Goal: Check status: Check status

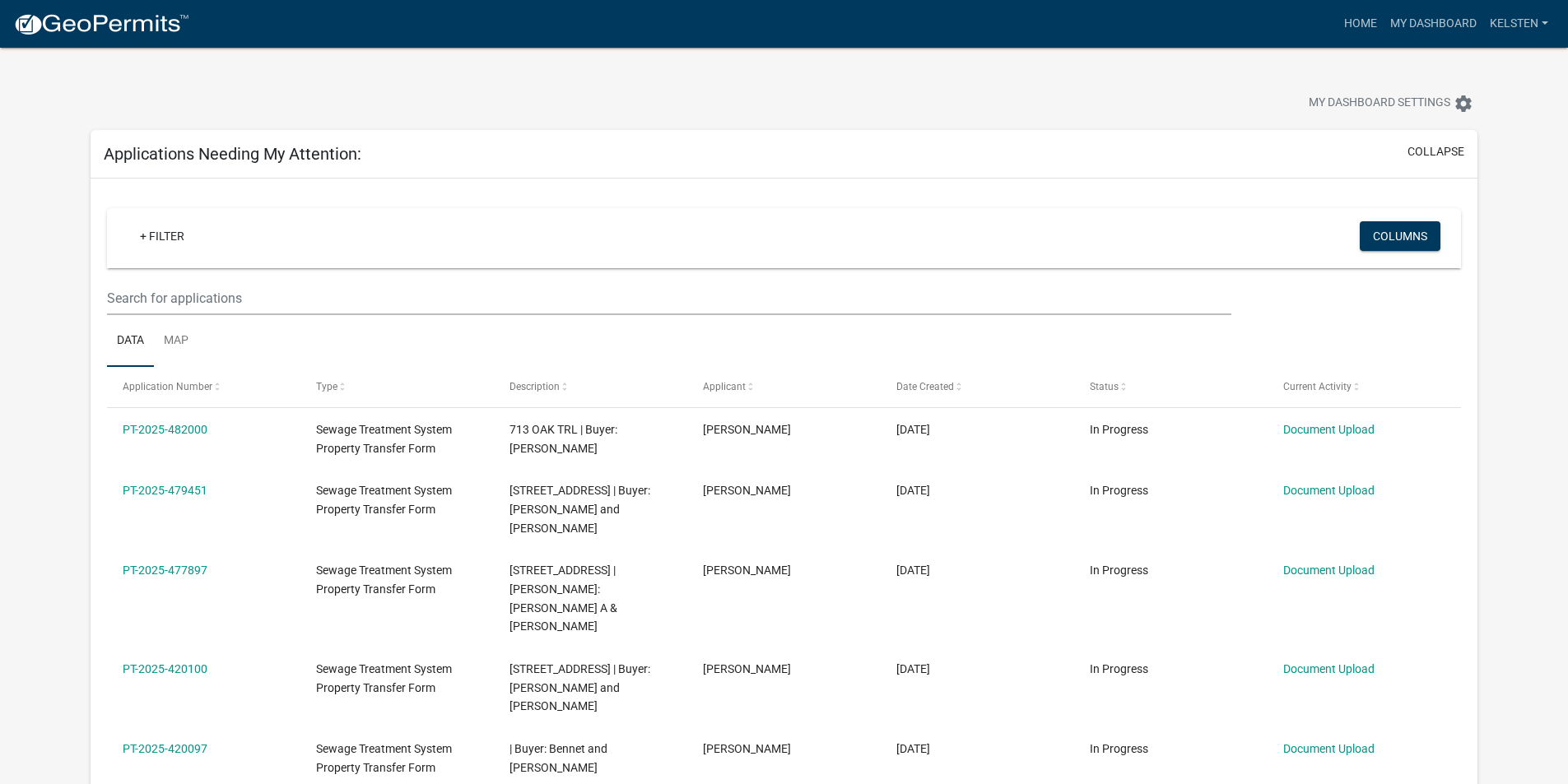
select select "3: 100"
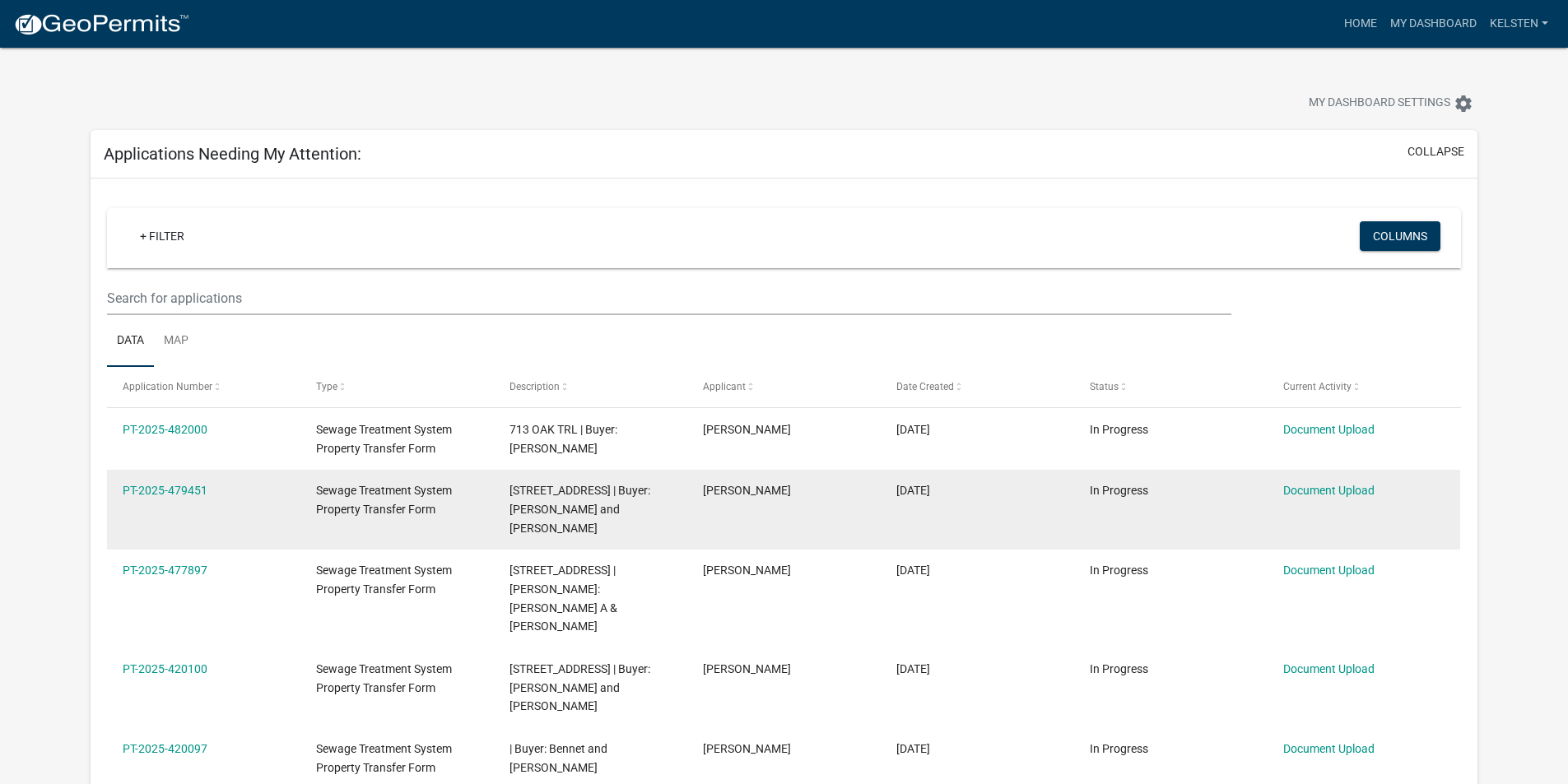
scroll to position [82, 0]
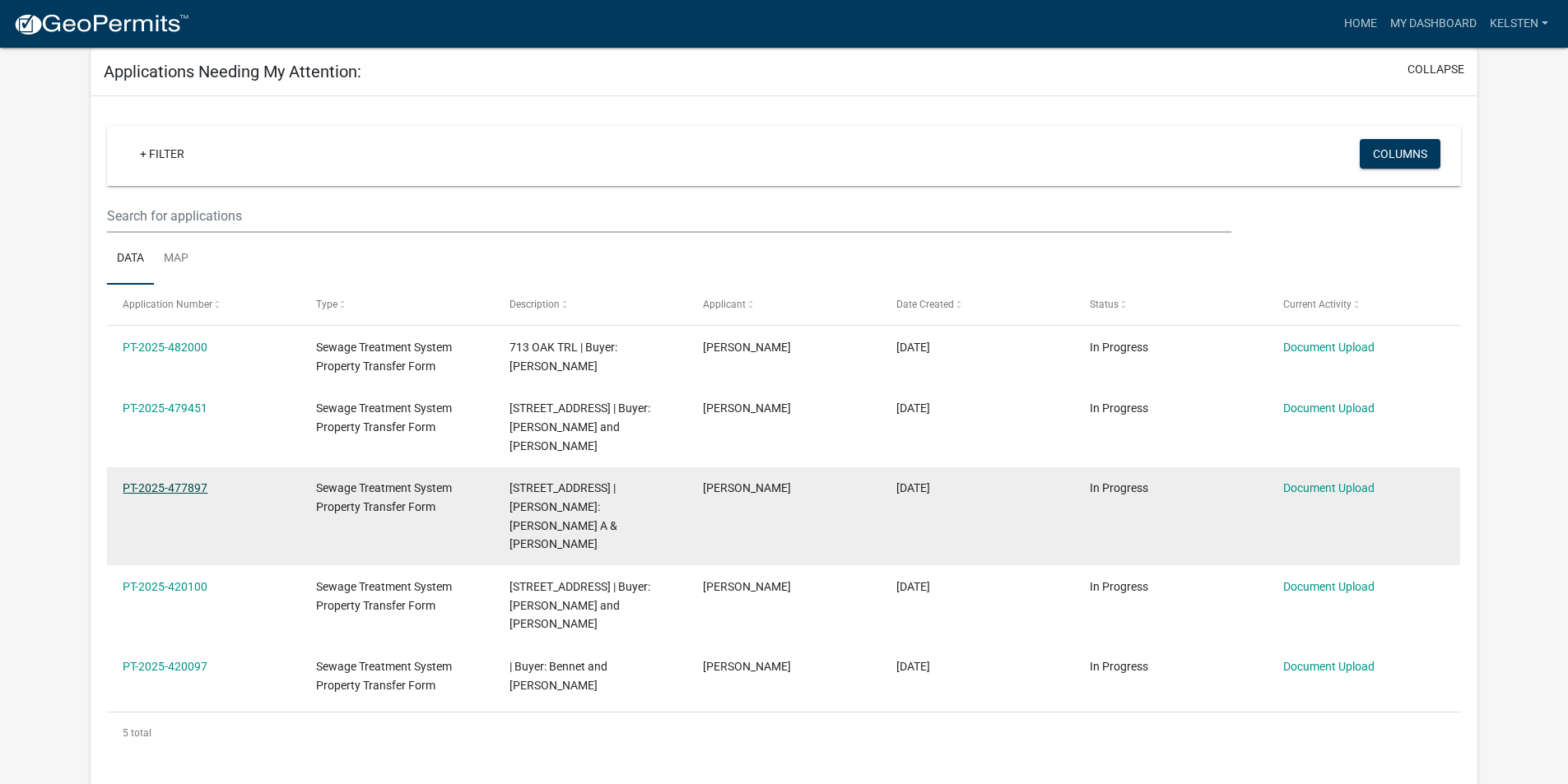
click at [182, 482] on link "PT-2025-477897" at bounding box center [165, 488] width 84 height 13
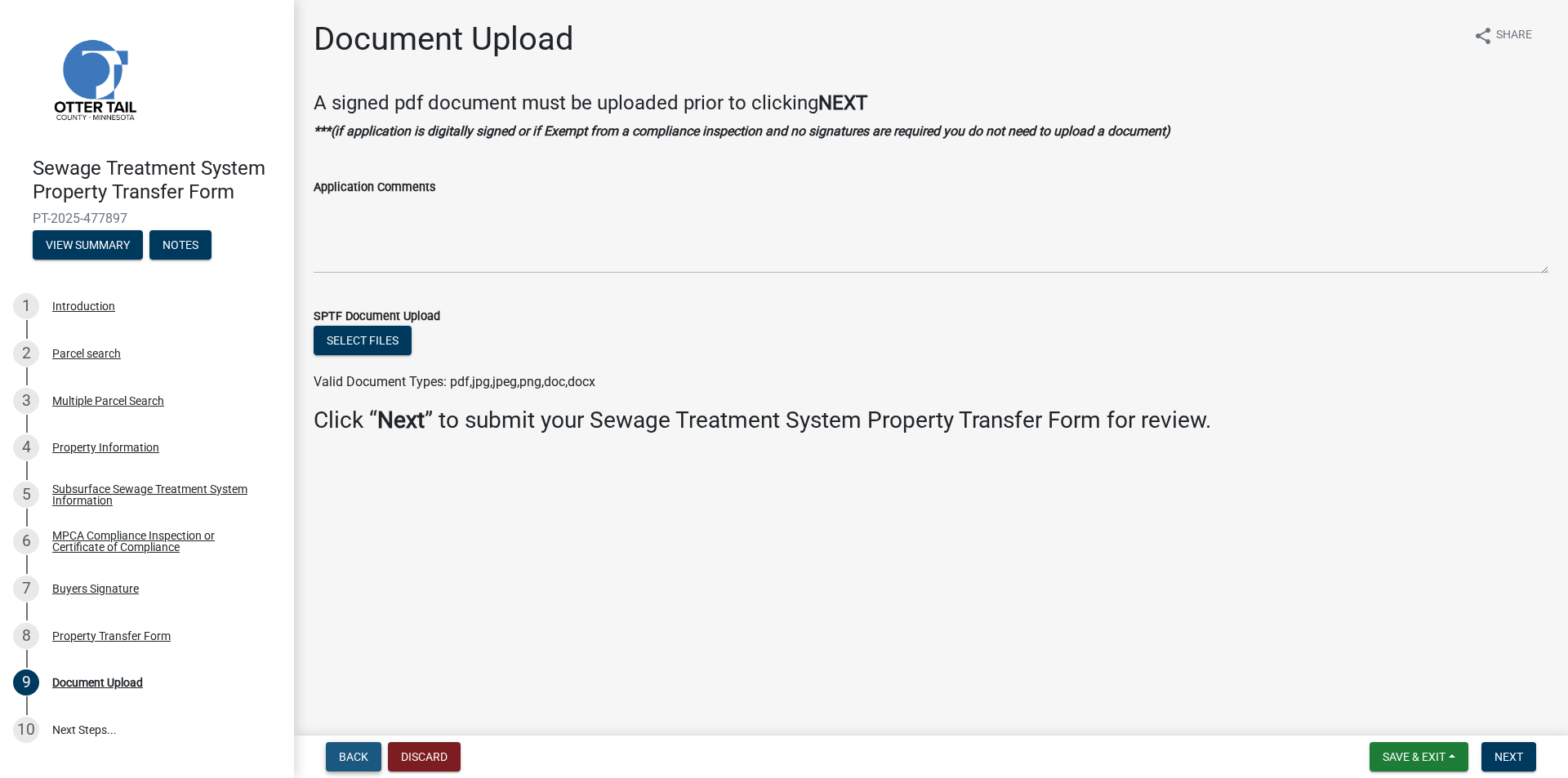
click at [357, 754] on span "Back" at bounding box center [354, 757] width 29 height 13
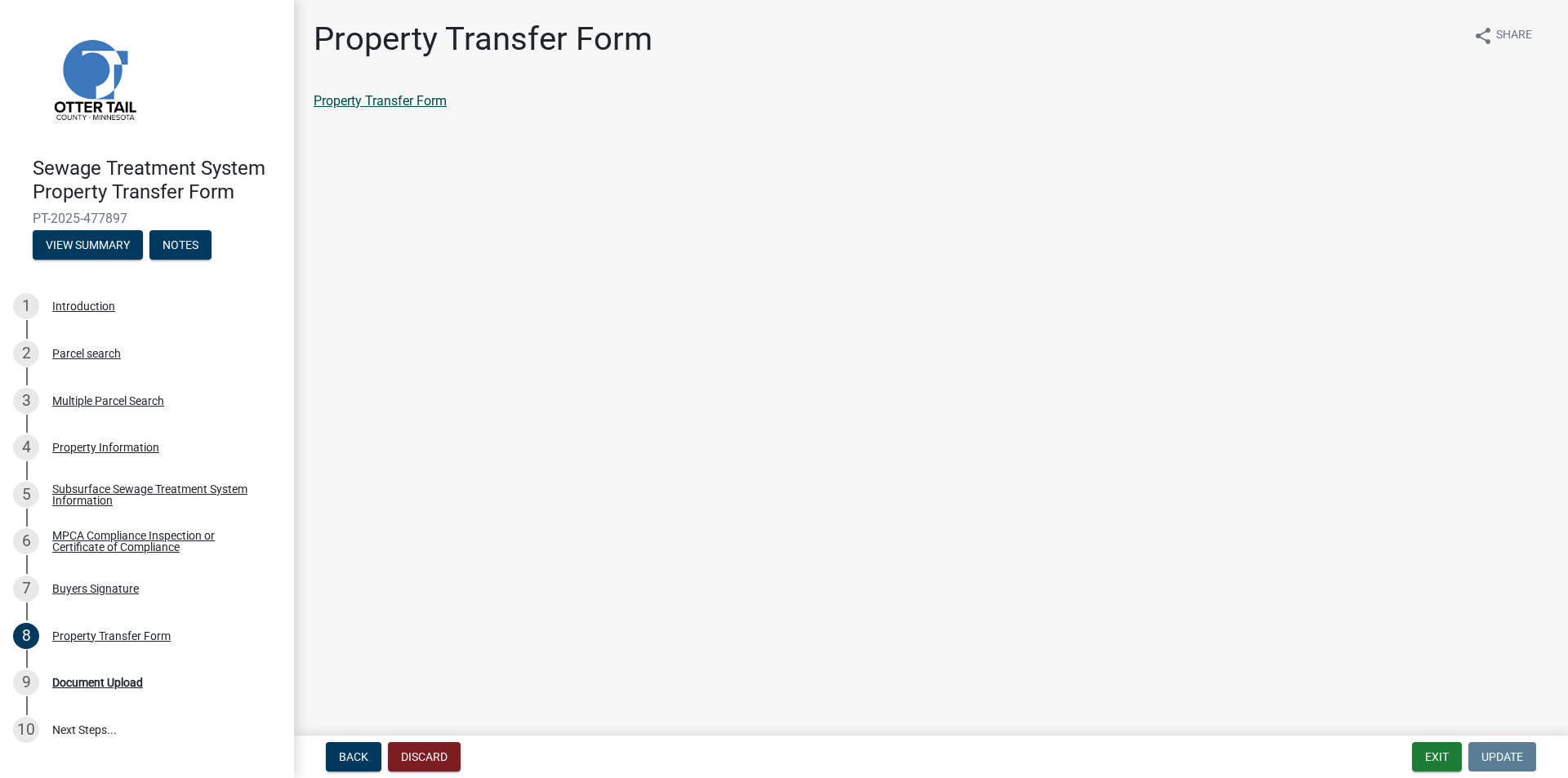
click at [427, 98] on link "Property Transfer Form" at bounding box center [380, 101] width 133 height 15
drag, startPoint x: 1418, startPoint y: 768, endPoint x: 1425, endPoint y: 759, distance: 11.4
click at [1418, 767] on button "Exit" at bounding box center [1437, 756] width 49 height 29
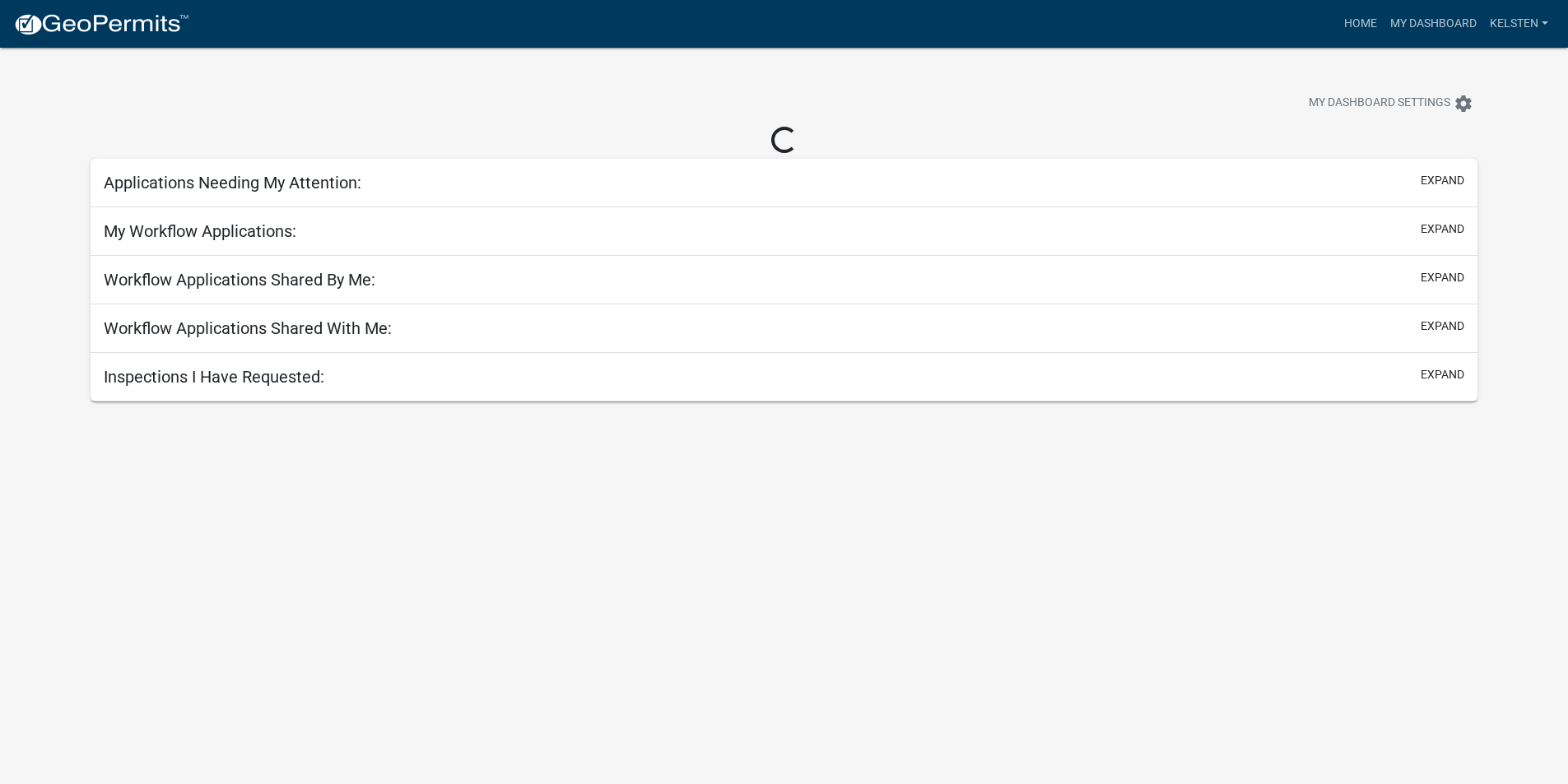
select select "3: 100"
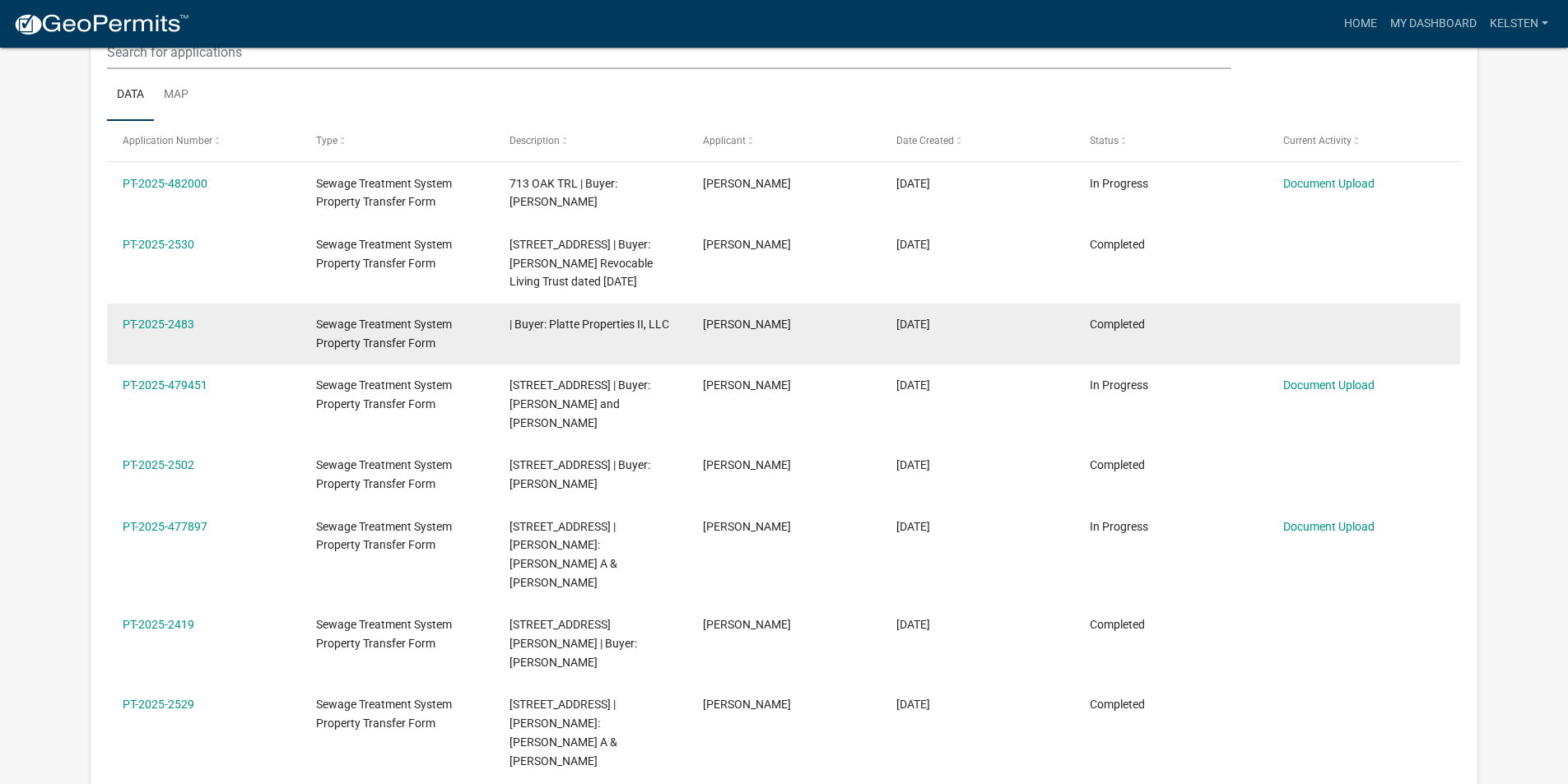
scroll to position [936, 0]
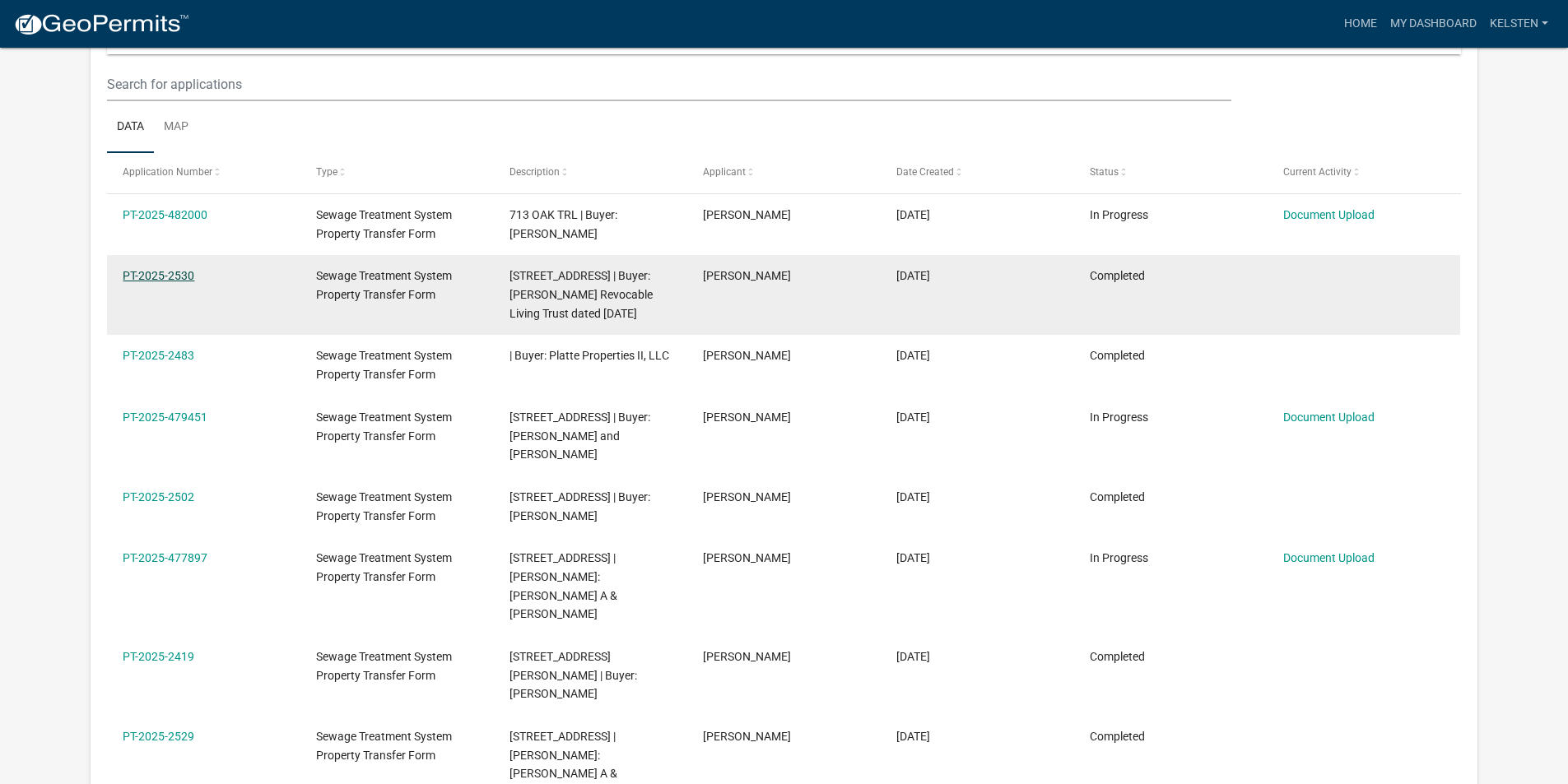
click at [170, 269] on link "PT-2025-2530" at bounding box center [158, 276] width 72 height 13
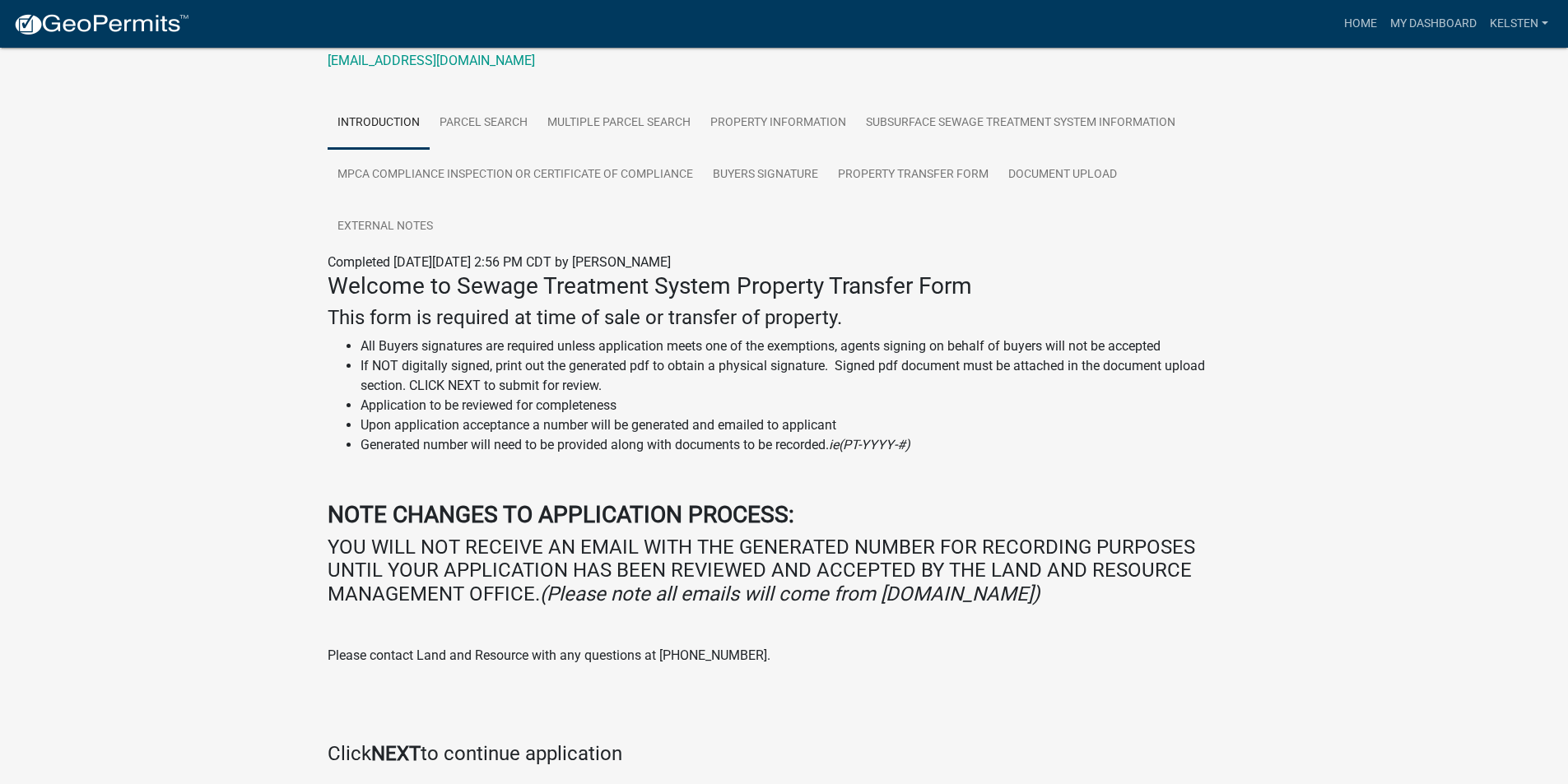
scroll to position [169, 0]
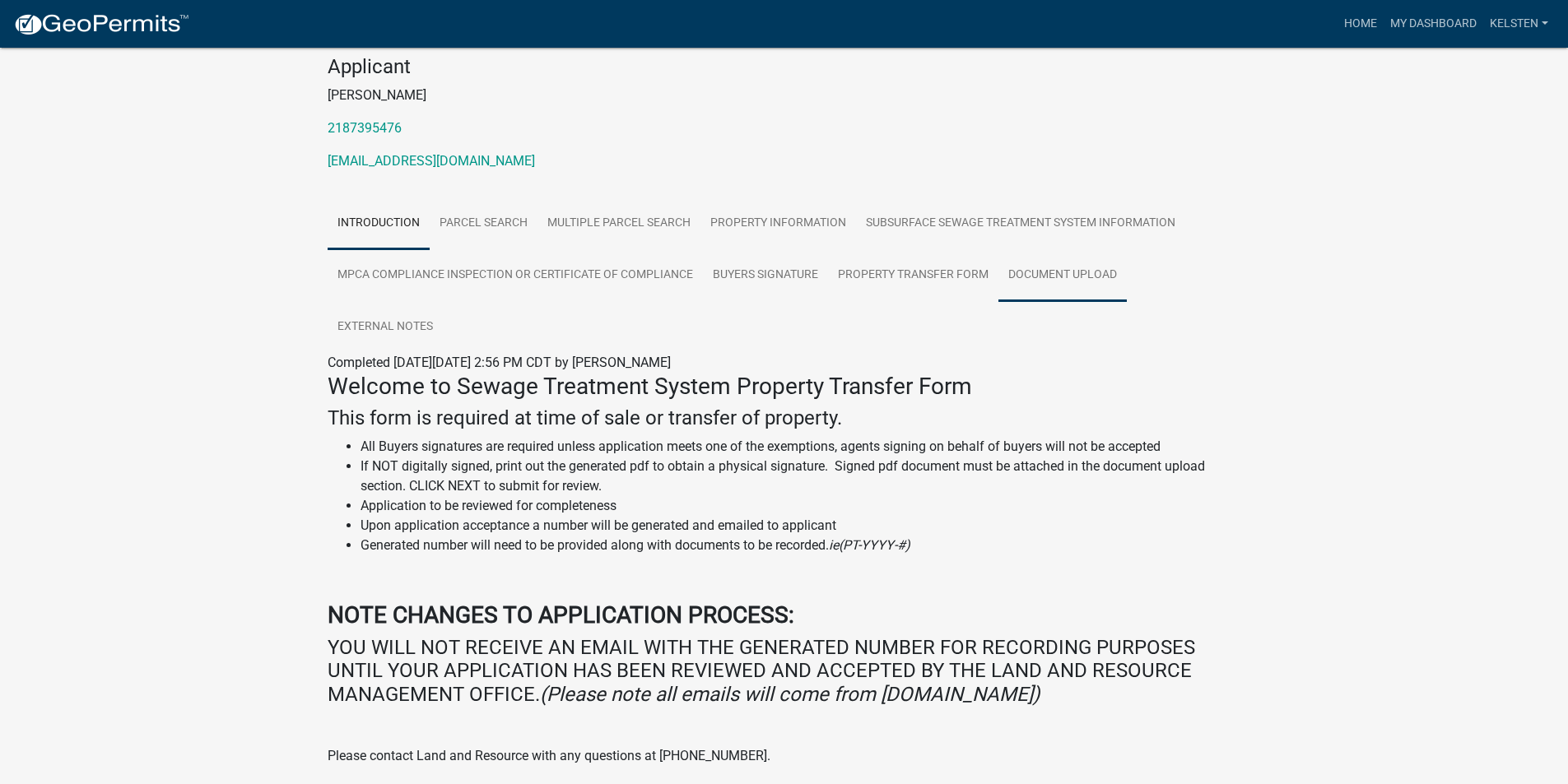
click at [1032, 266] on link "Document Upload" at bounding box center [1062, 275] width 128 height 53
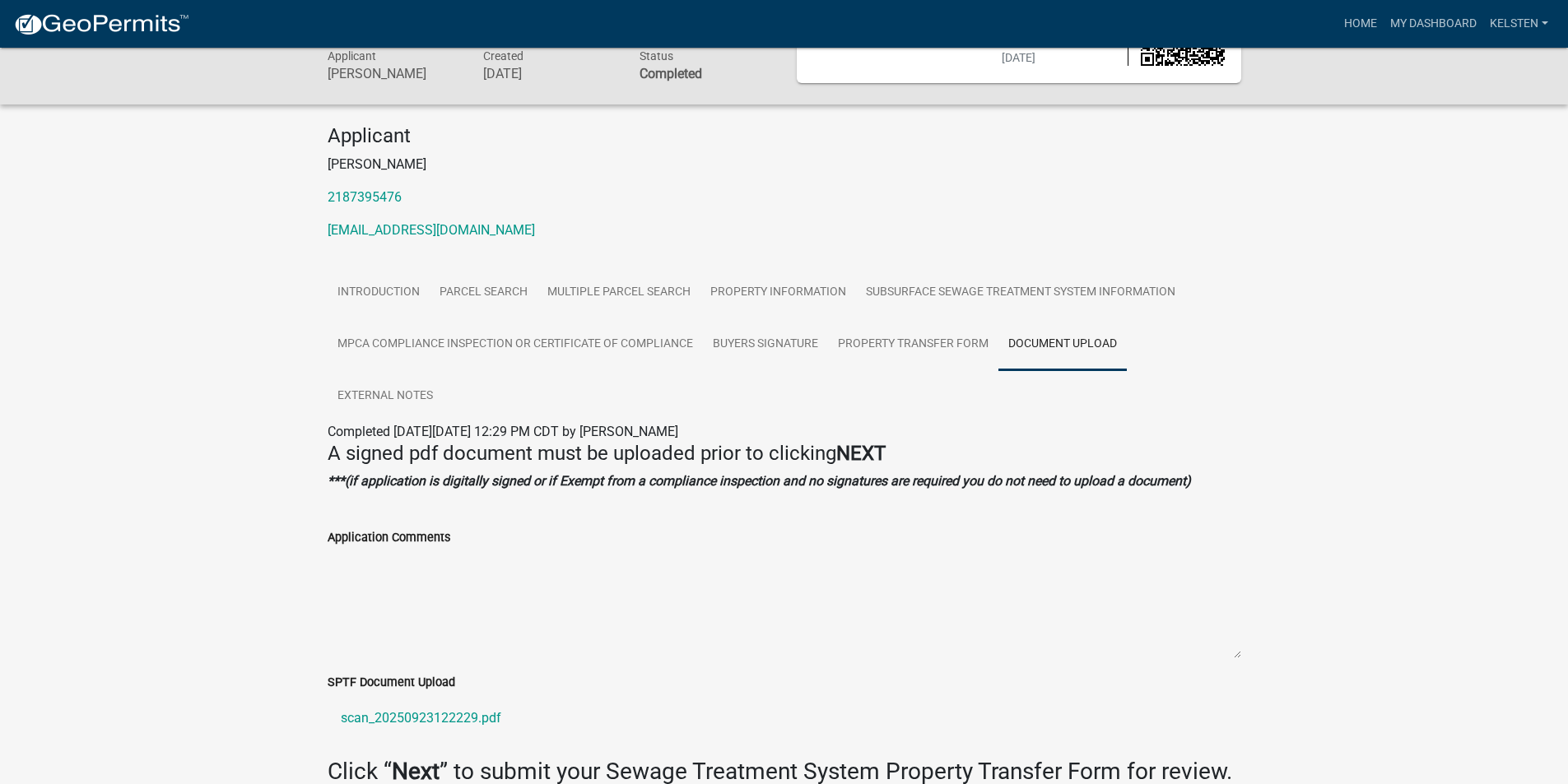
scroll to position [184, 0]
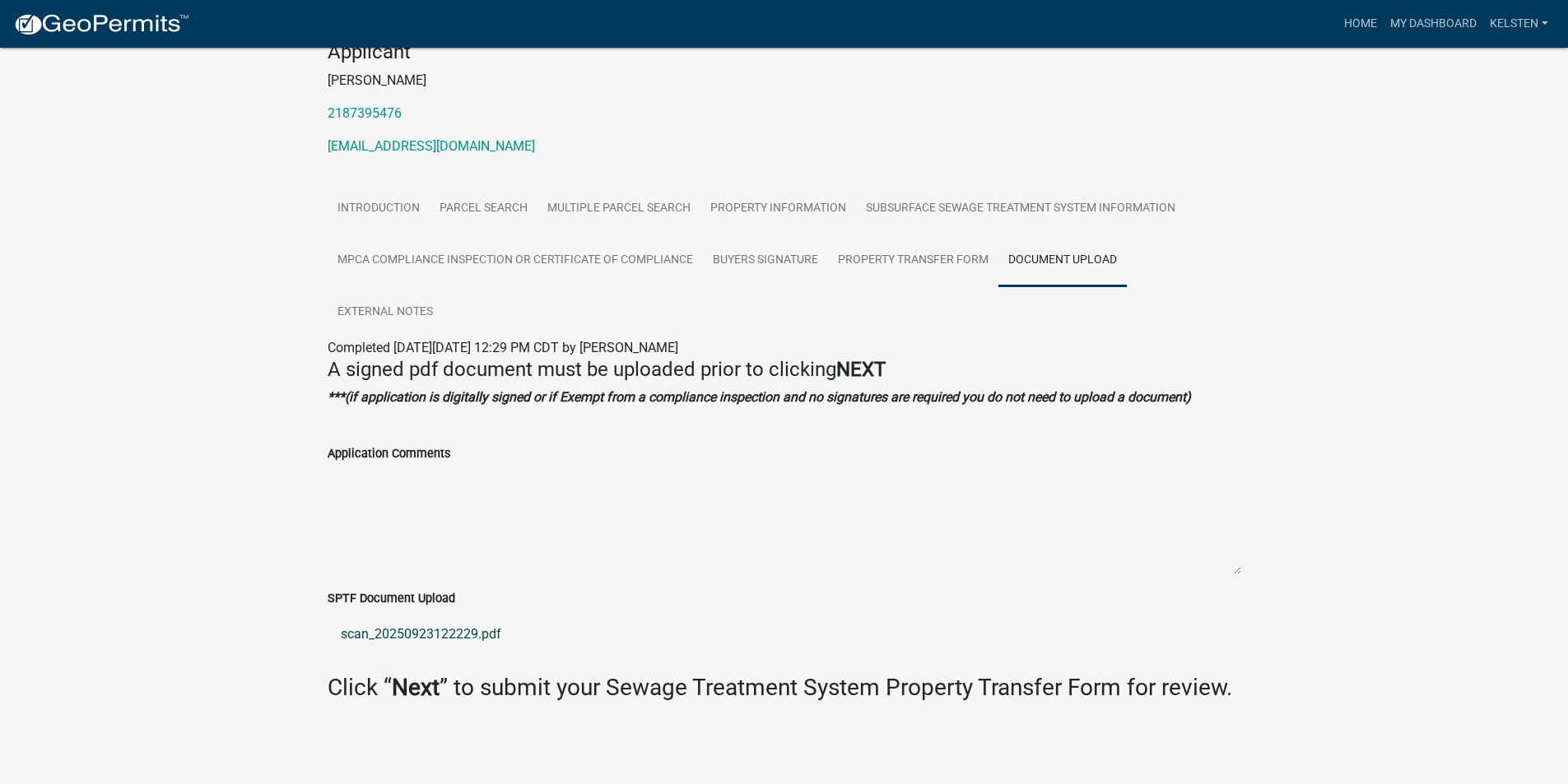
click at [411, 631] on link "scan_20250923122229.pdf" at bounding box center [784, 634] width 914 height 39
click at [447, 617] on link "scan_20250923122229.pdf" at bounding box center [784, 634] width 914 height 39
click at [936, 261] on link "Property Transfer Form" at bounding box center [913, 260] width 170 height 53
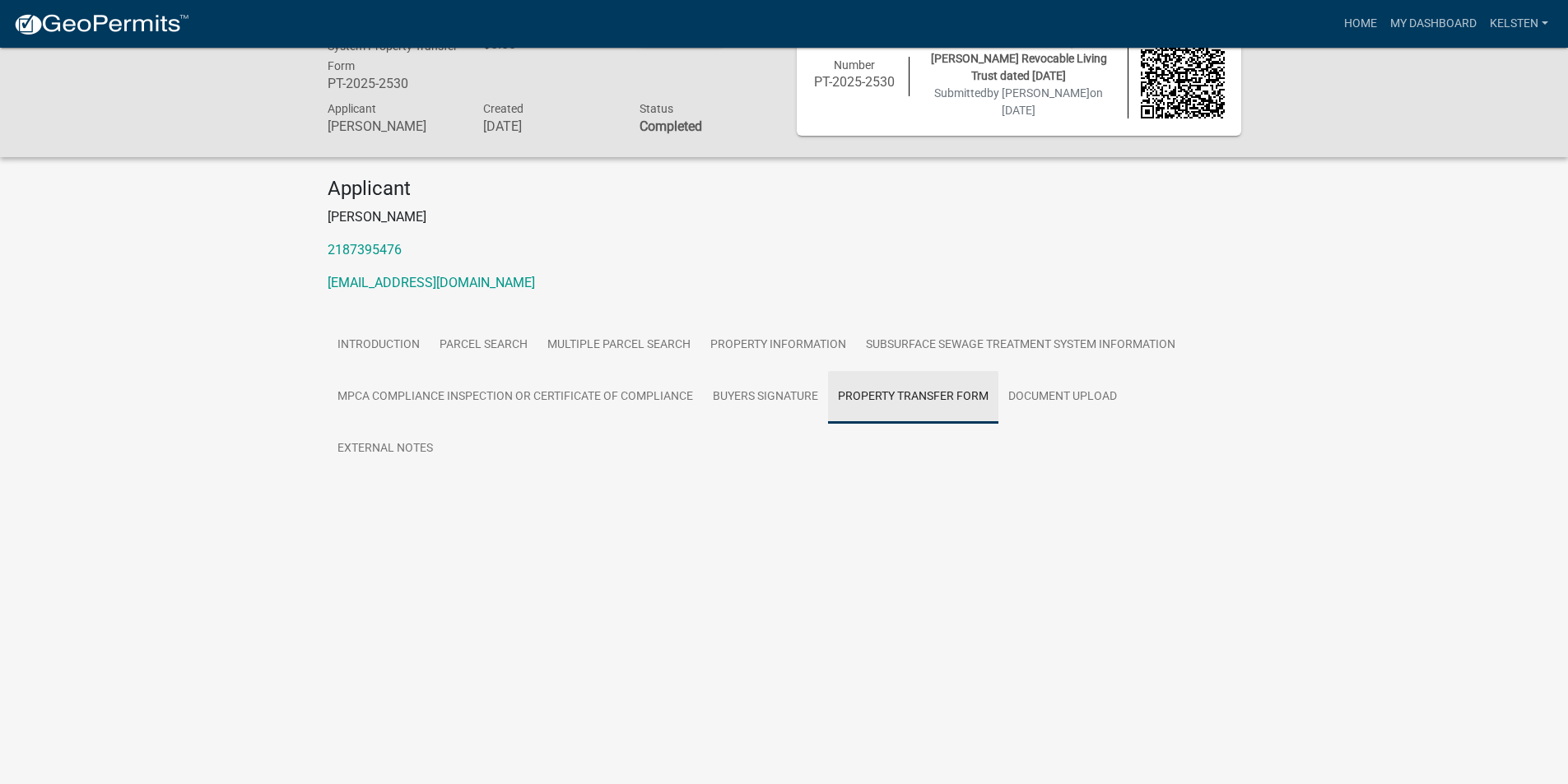
scroll to position [48, 0]
click at [440, 505] on link "Property Transfer Form" at bounding box center [395, 504] width 134 height 15
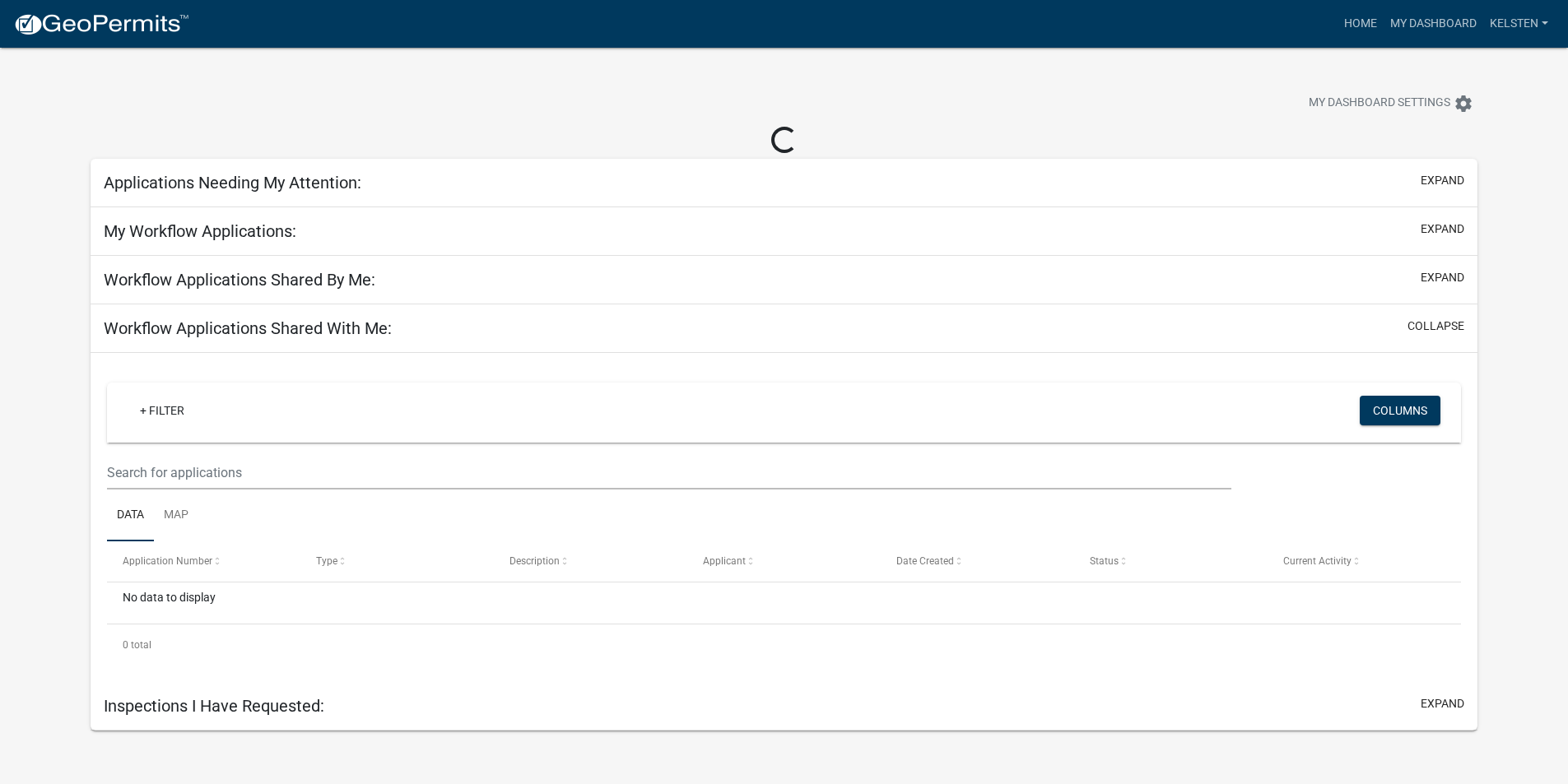
select select "3: 100"
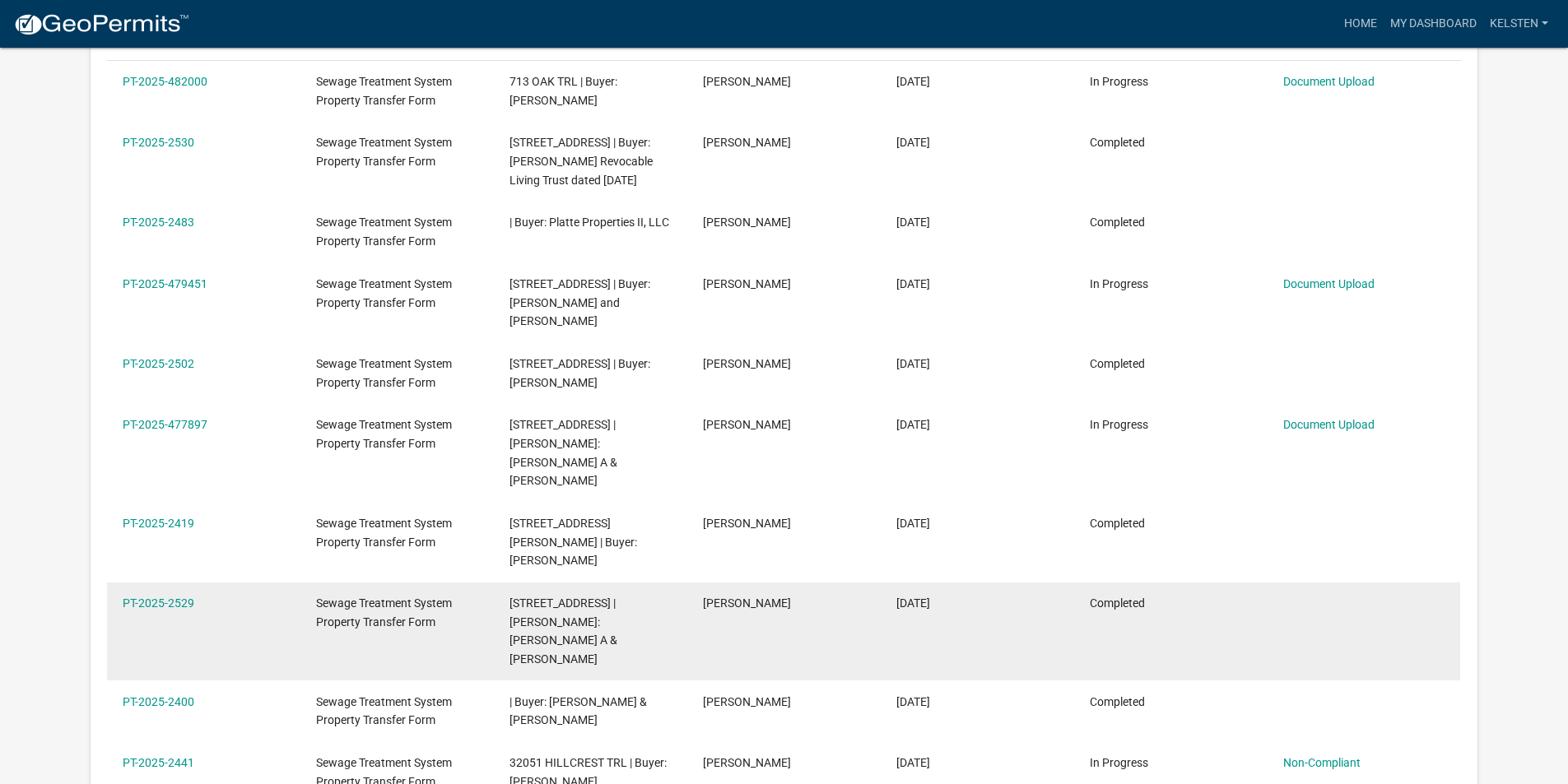
scroll to position [1152, 0]
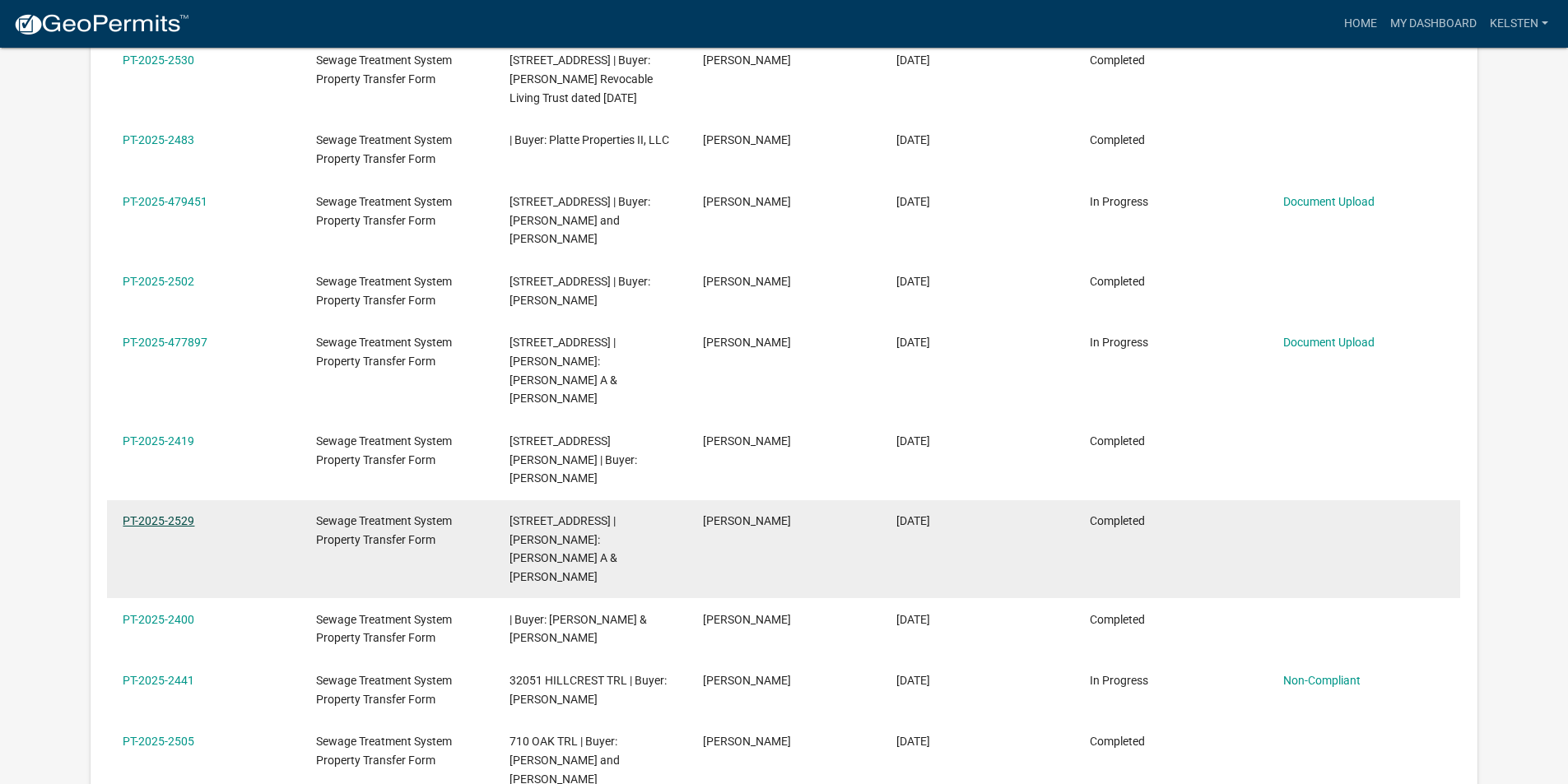
click at [190, 514] on link "PT-2025-2529" at bounding box center [158, 521] width 72 height 13
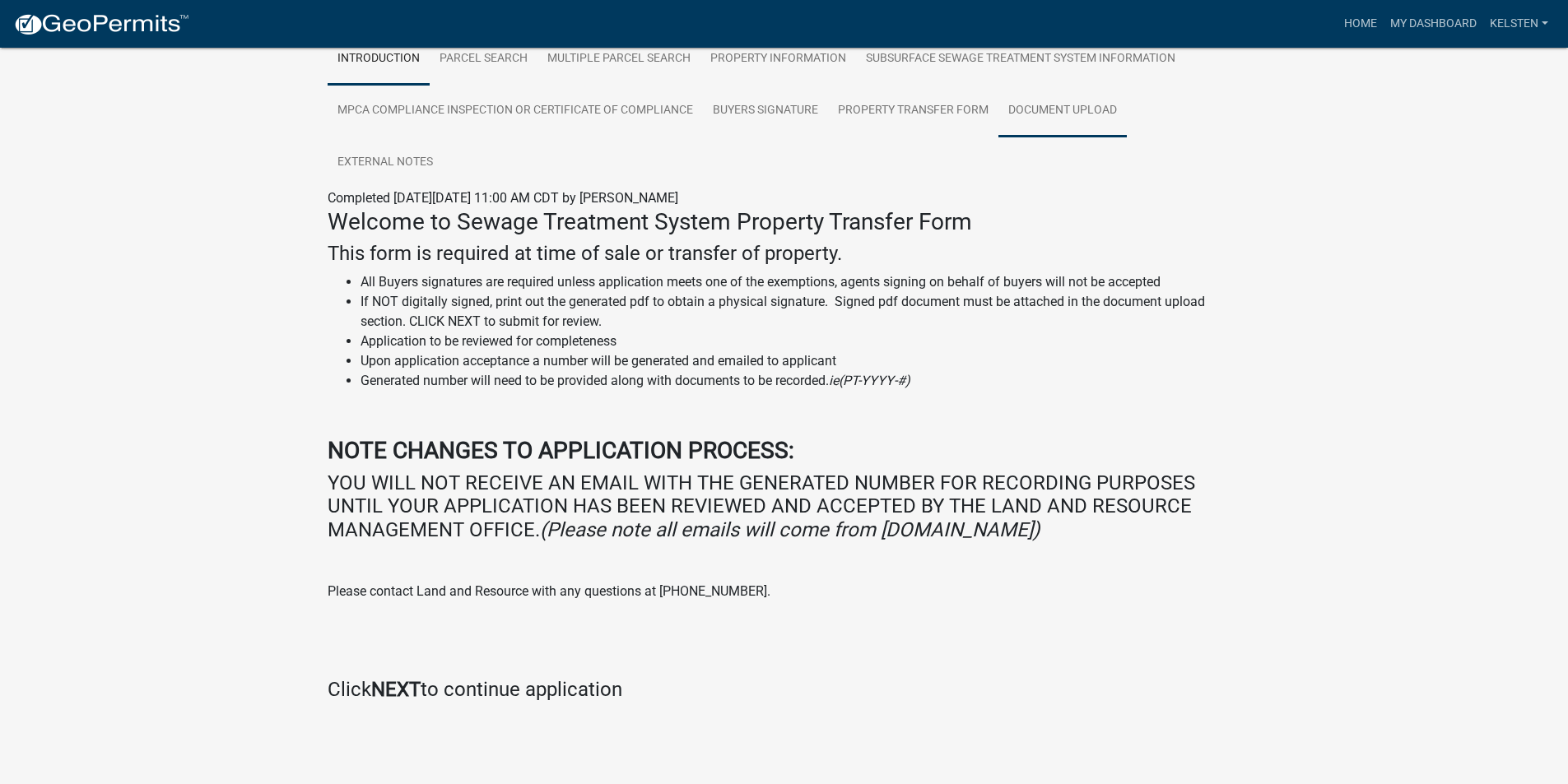
click at [1022, 109] on link "Document Upload" at bounding box center [1062, 110] width 128 height 53
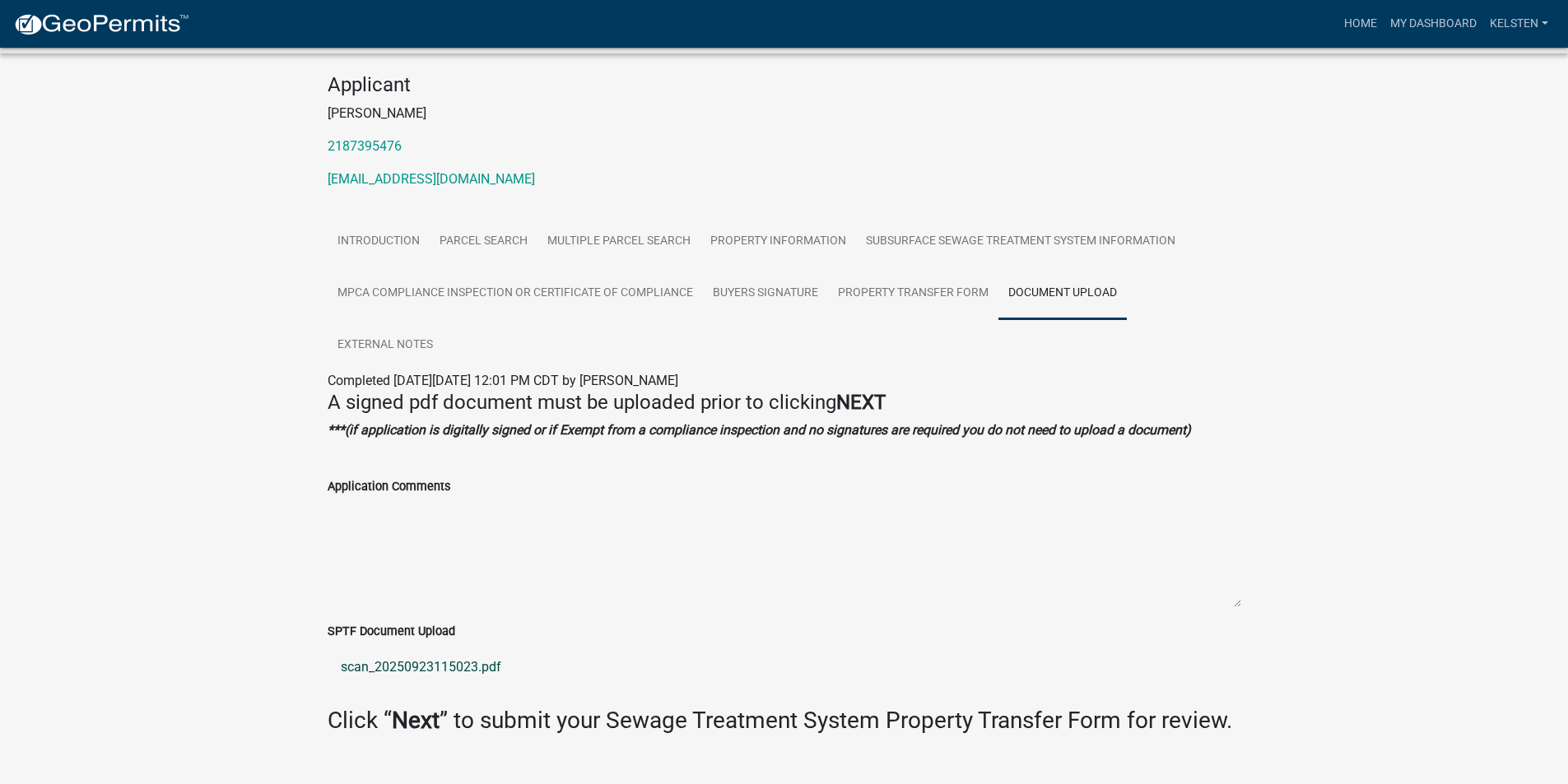
scroll to position [184, 0]
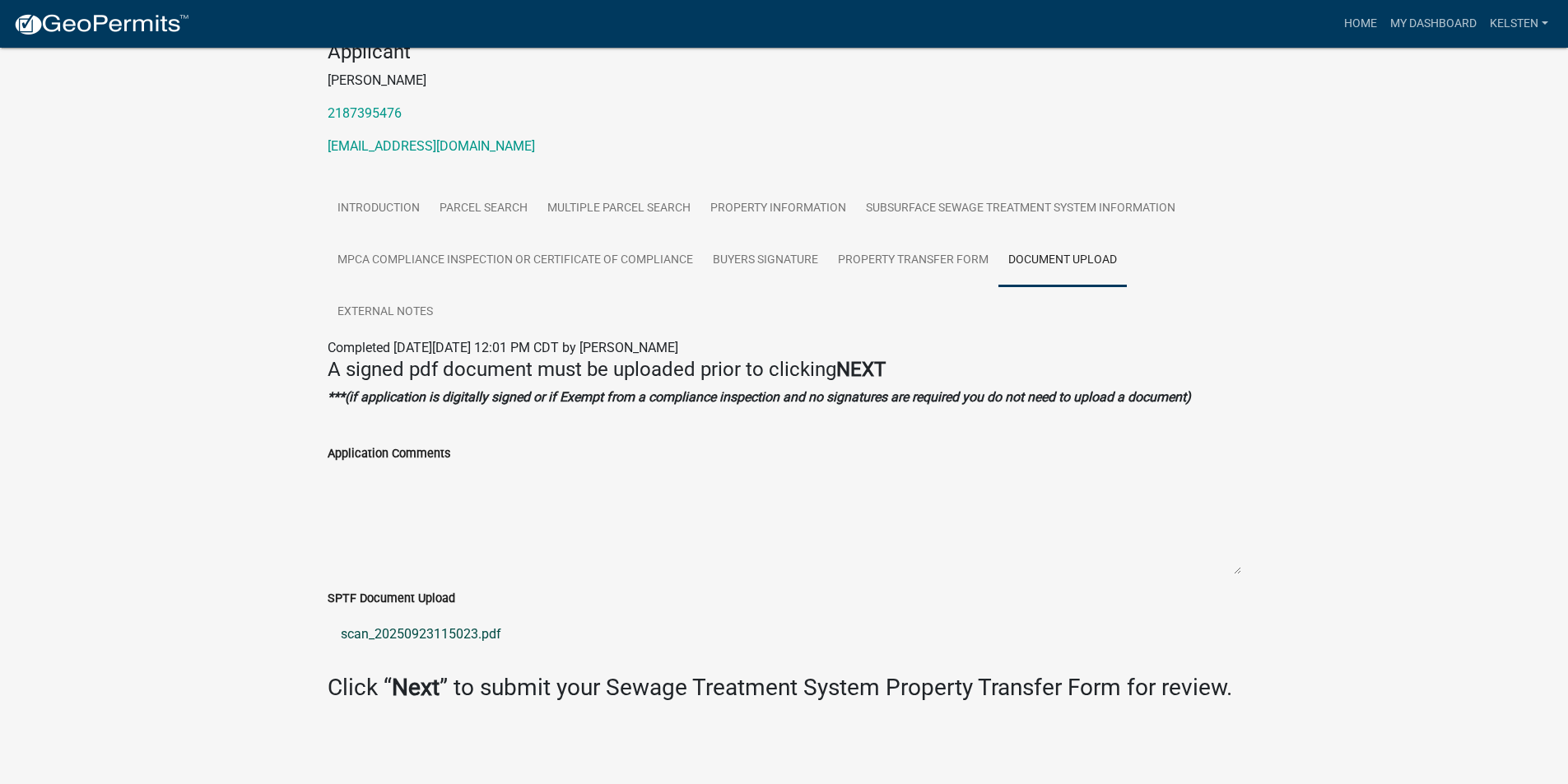
click at [390, 631] on link "scan_20250923115023.pdf" at bounding box center [784, 634] width 914 height 39
